Goal: Task Accomplishment & Management: Use online tool/utility

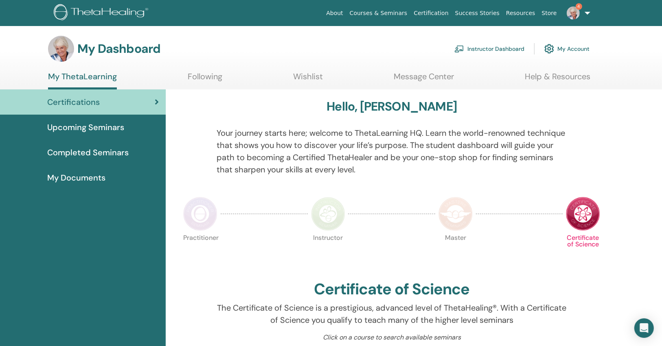
click at [484, 52] on link "Instructor Dashboard" at bounding box center [489, 49] width 70 height 18
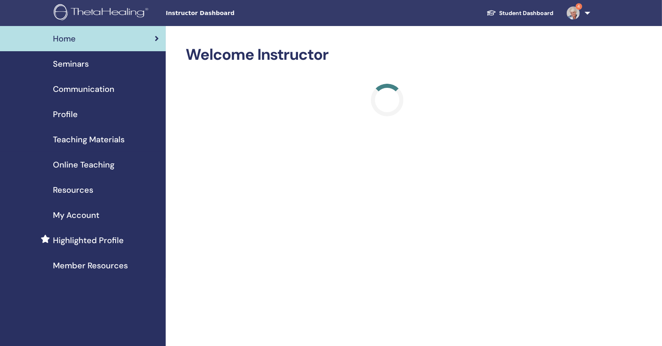
click at [133, 68] on div "Seminars" at bounding box center [83, 64] width 153 height 12
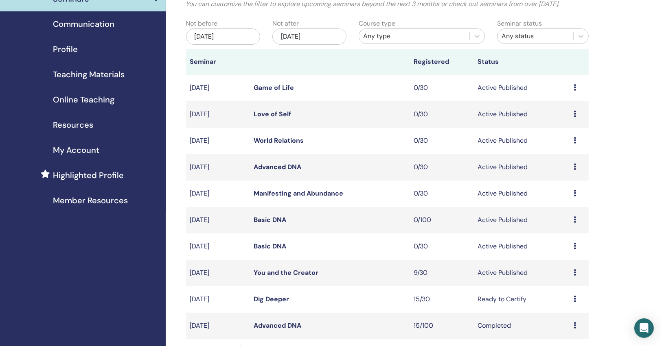
scroll to position [130, 0]
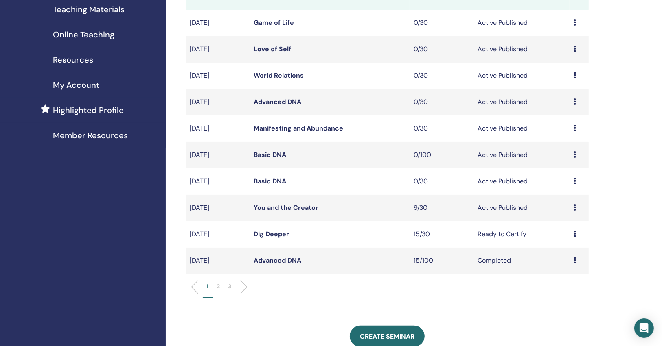
click at [272, 209] on link "You and the Creator" at bounding box center [286, 207] width 65 height 9
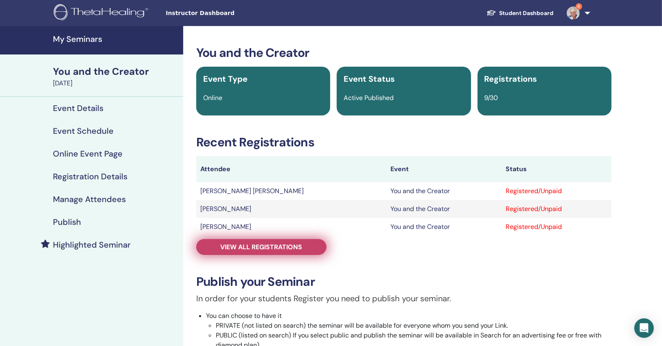
click at [277, 243] on span "View all registrations" at bounding box center [262, 247] width 82 height 9
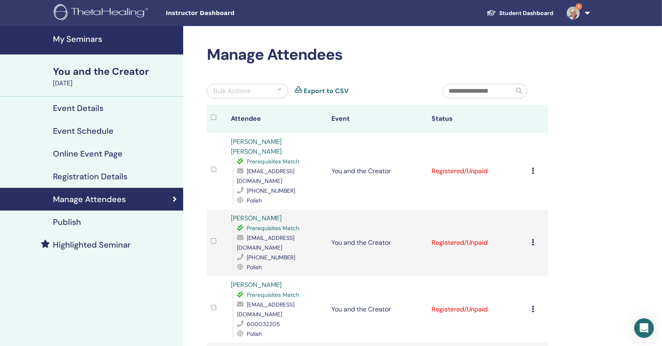
click at [111, 219] on div "Publish" at bounding box center [92, 222] width 170 height 10
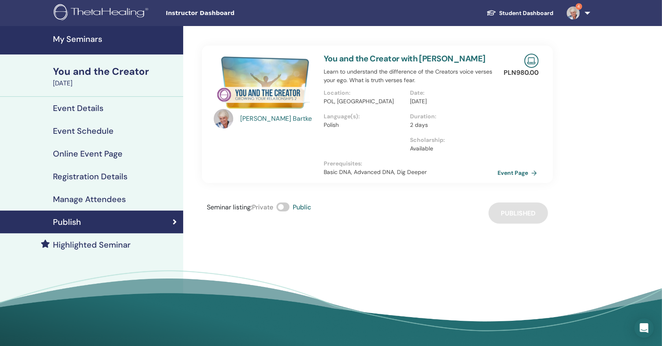
click at [519, 174] on link "Event Page" at bounding box center [518, 173] width 43 height 12
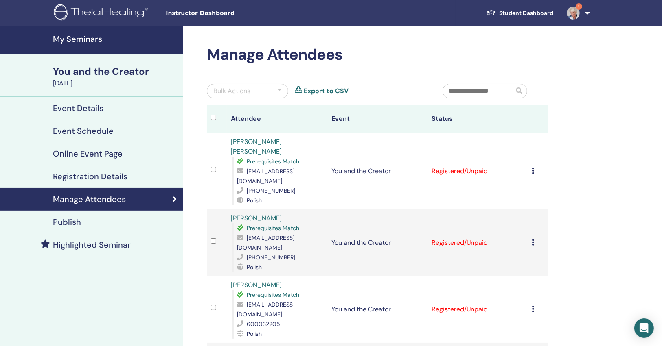
click at [91, 40] on h4 "My Seminars" at bounding box center [115, 39] width 125 height 10
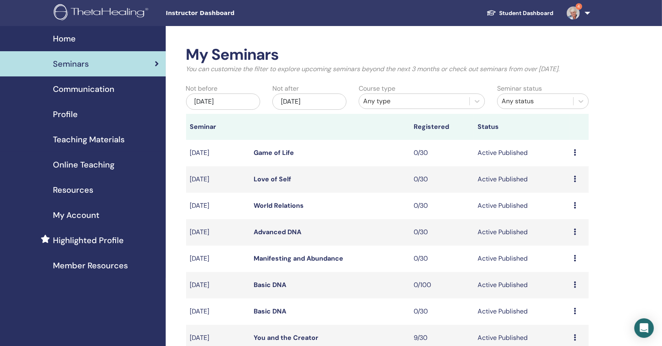
scroll to position [65, 0]
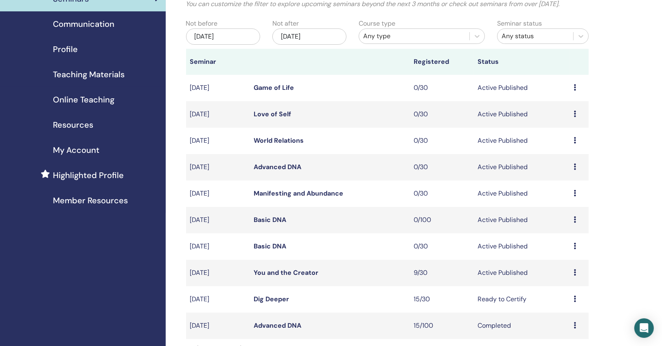
click at [276, 299] on link "Dig Deeper" at bounding box center [271, 299] width 35 height 9
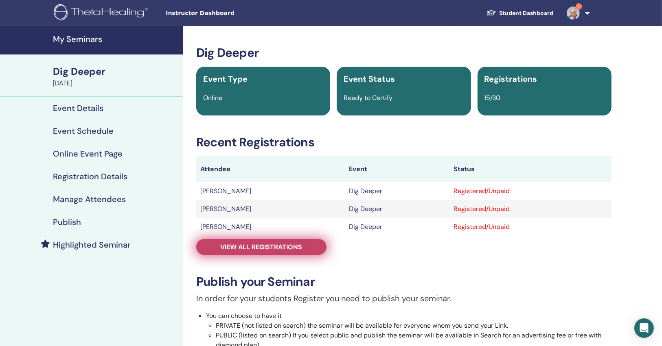
click at [289, 243] on span "View all registrations" at bounding box center [262, 247] width 82 height 9
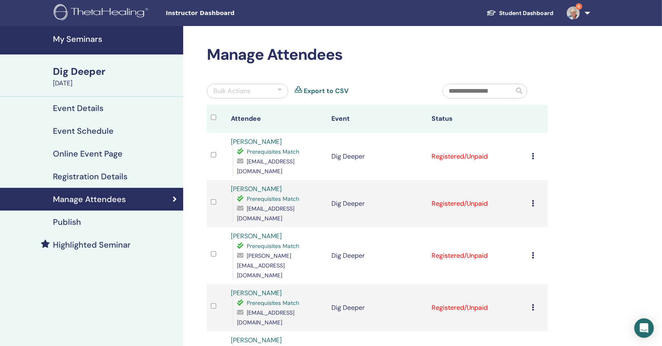
click at [251, 89] on div "Bulk Actions" at bounding box center [247, 91] width 81 height 15
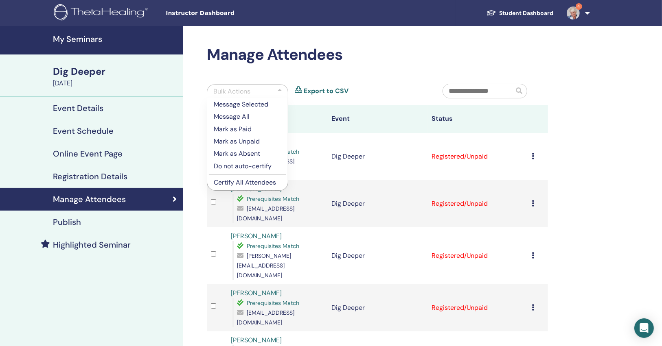
click at [234, 181] on p "Certify All Attendees" at bounding box center [248, 183] width 68 height 10
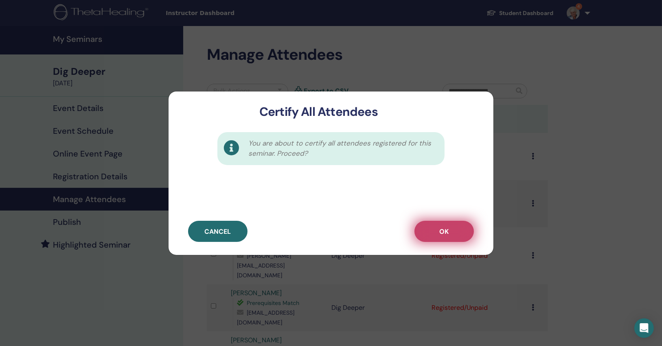
click at [469, 228] on button "OK" at bounding box center [443, 231] width 59 height 21
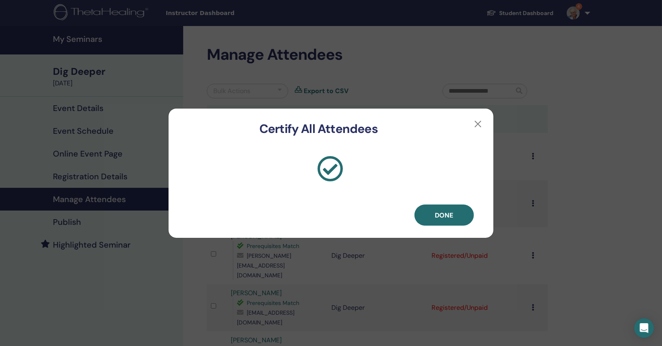
click at [438, 216] on span "Done" at bounding box center [444, 215] width 18 height 9
